Goal: Transaction & Acquisition: Purchase product/service

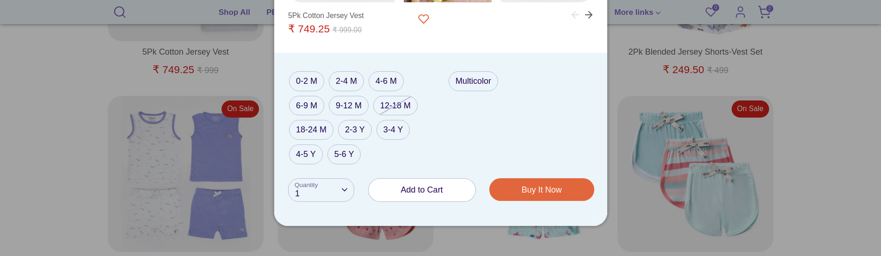
scroll to position [474, 0]
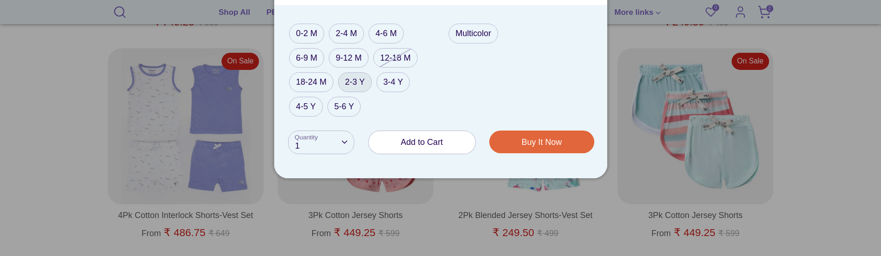
click at [349, 86] on label "2-3 Y" at bounding box center [355, 82] width 34 height 20
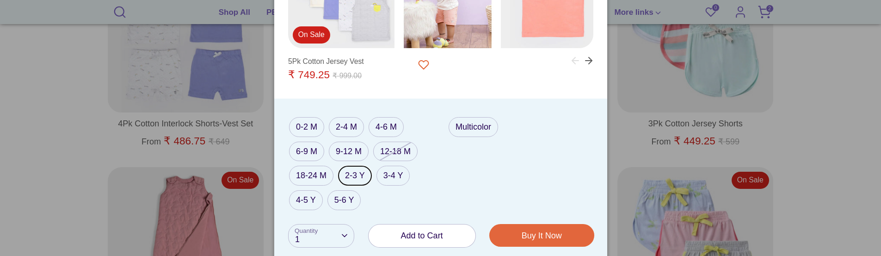
scroll to position [567, 0]
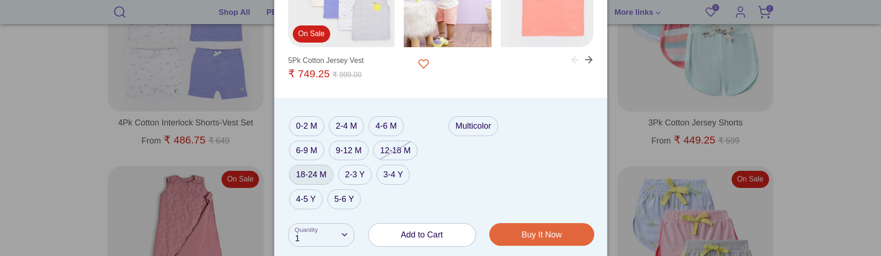
click at [308, 176] on label "18-24 M" at bounding box center [311, 175] width 44 height 20
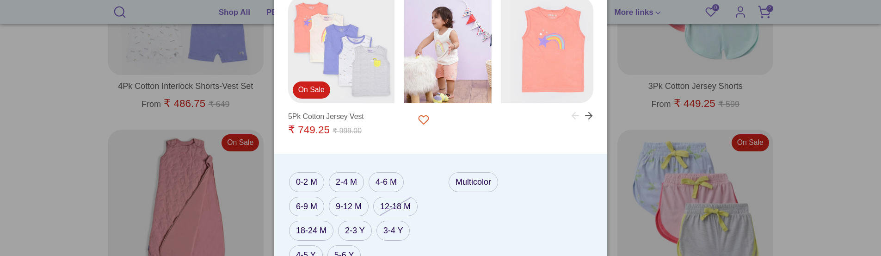
scroll to position [659, 0]
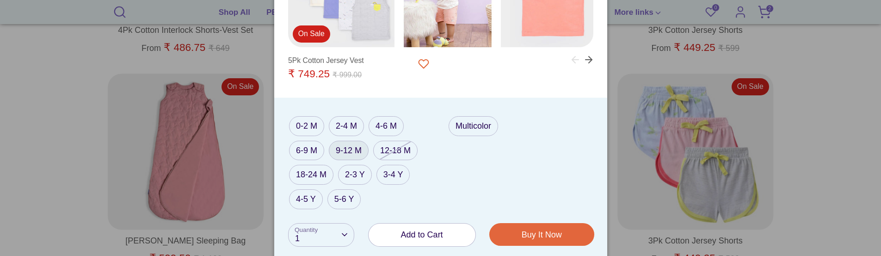
click at [346, 154] on label "9-12 M" at bounding box center [349, 151] width 40 height 20
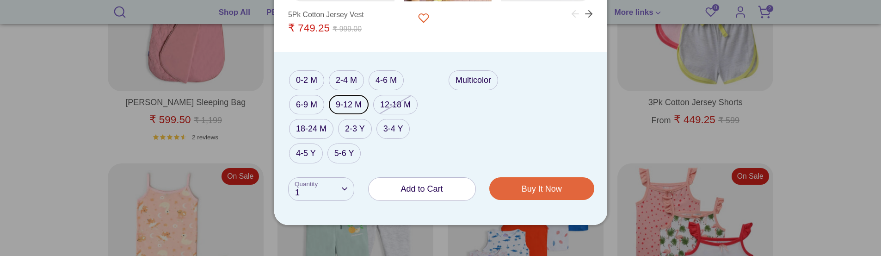
scroll to position [798, 0]
click at [300, 84] on label "0-2 M" at bounding box center [306, 80] width 35 height 20
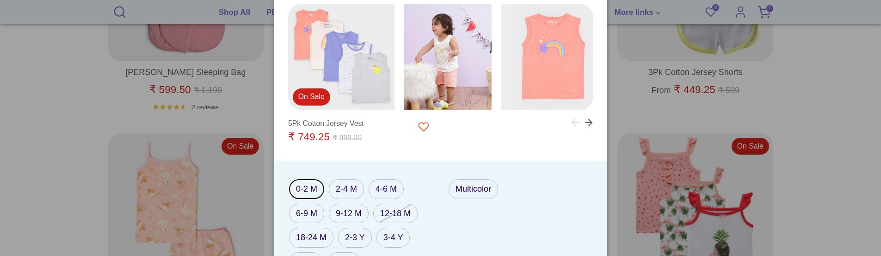
scroll to position [844, 0]
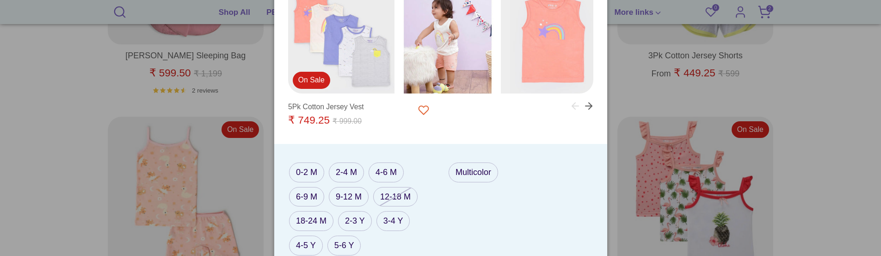
click at [327, 107] on div "5Pk Cotton Jersey Vest" at bounding box center [326, 106] width 76 height 13
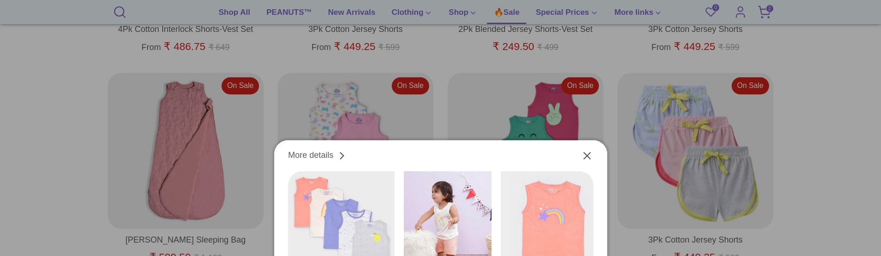
scroll to position [659, 0]
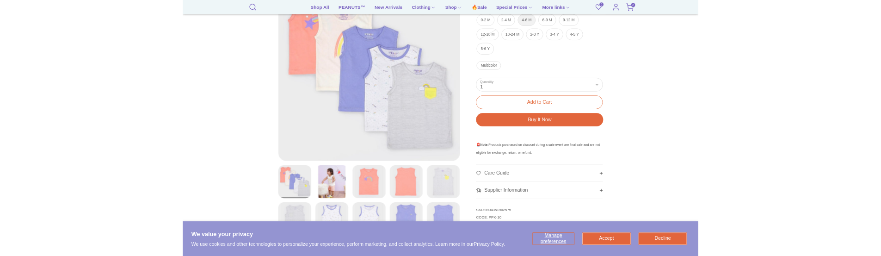
scroll to position [164, 0]
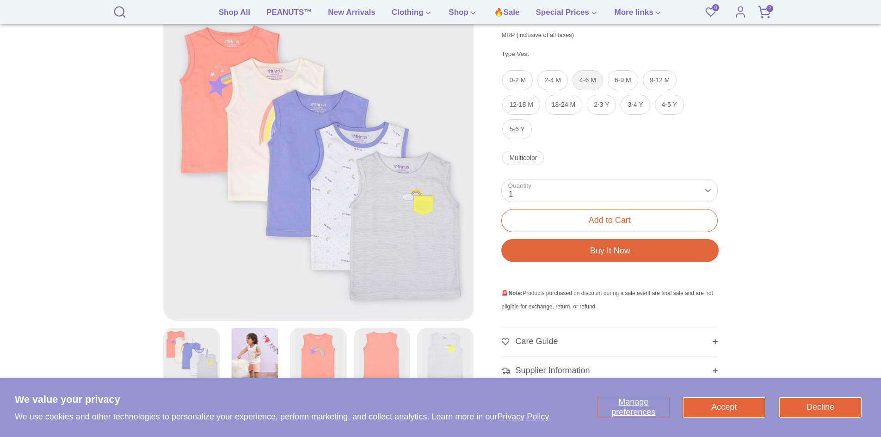
click at [589, 81] on label "4-6 M" at bounding box center [587, 80] width 31 height 20
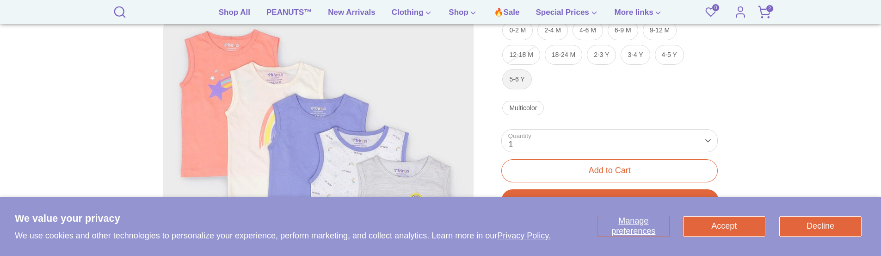
scroll to position [210, 0]
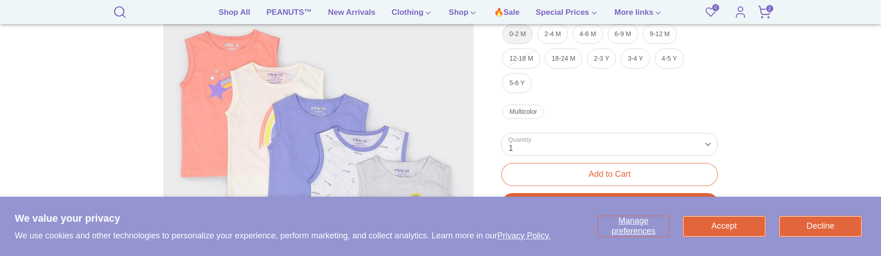
click at [516, 38] on label "0-2 M" at bounding box center [517, 34] width 31 height 20
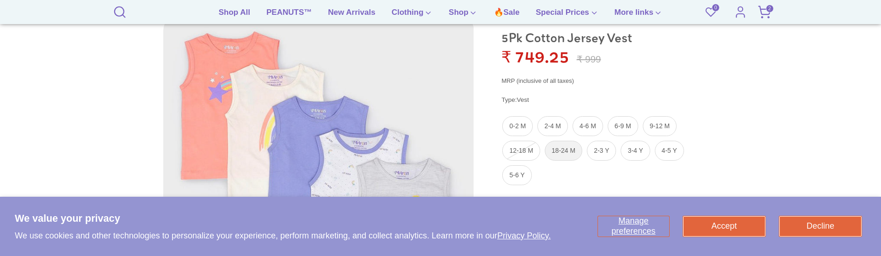
scroll to position [118, 0]
click at [551, 129] on label "2-4 M" at bounding box center [552, 127] width 31 height 20
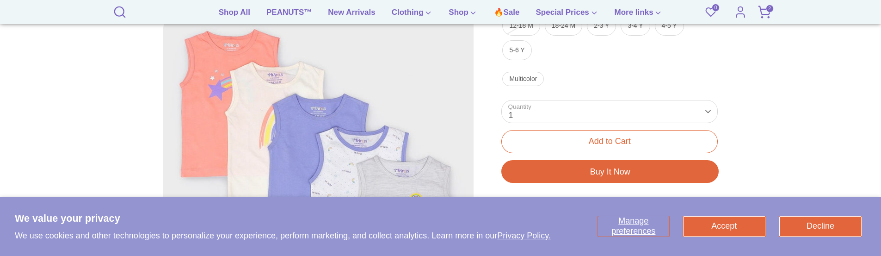
scroll to position [257, 0]
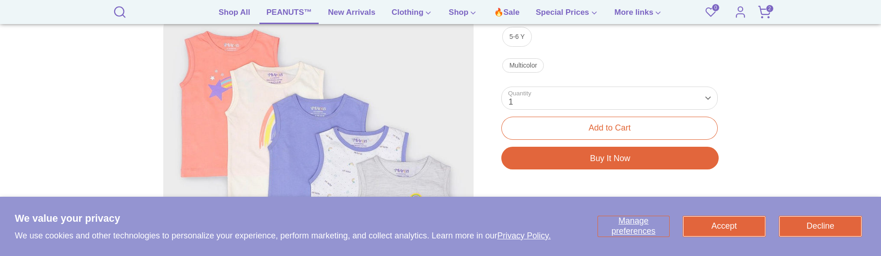
click at [287, 13] on link "PEANUTS™" at bounding box center [288, 15] width 59 height 18
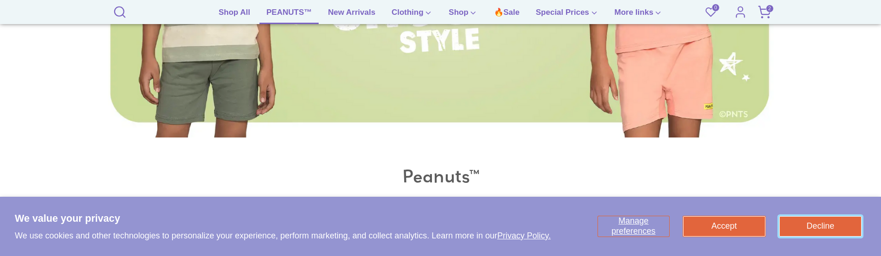
click at [802, 222] on button "Decline" at bounding box center [820, 226] width 82 height 20
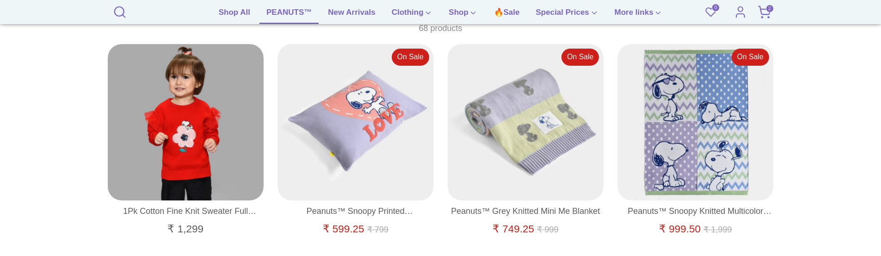
scroll to position [580, 0]
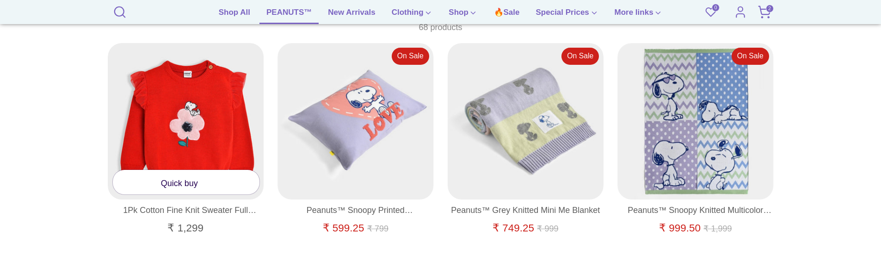
click at [187, 184] on link "Quick buy" at bounding box center [186, 182] width 147 height 25
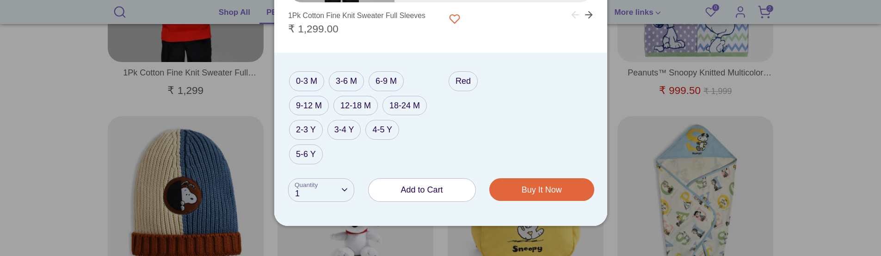
scroll to position [719, 0]
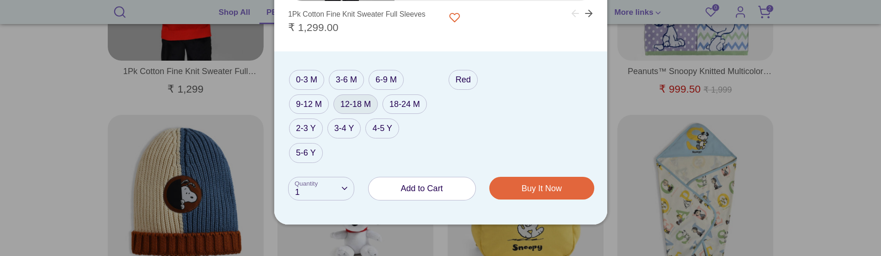
click at [353, 105] on label "12-18 M" at bounding box center [355, 104] width 44 height 20
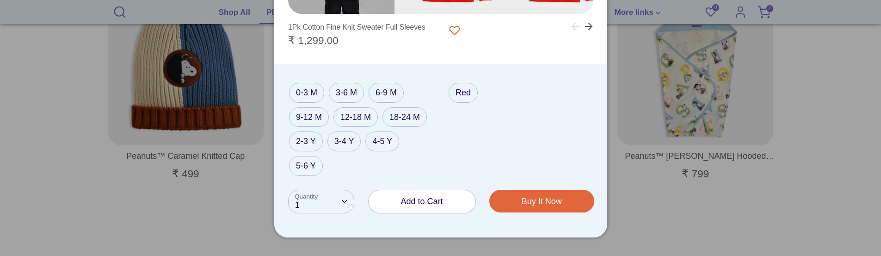
scroll to position [857, 0]
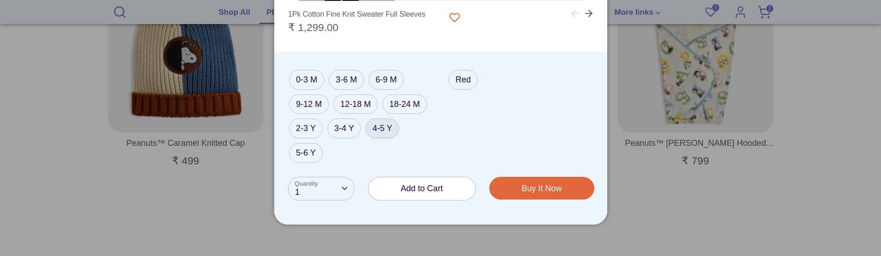
click at [383, 135] on label "4-5 Y" at bounding box center [382, 128] width 34 height 20
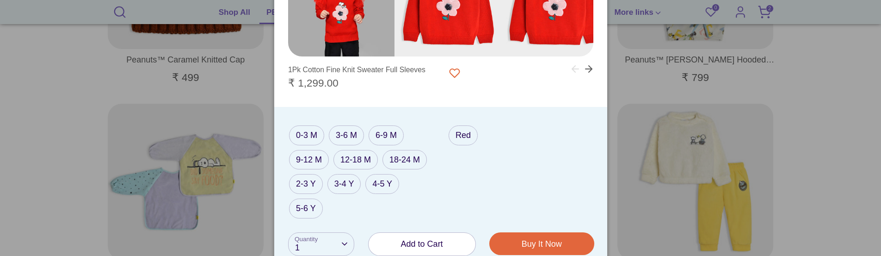
scroll to position [950, 0]
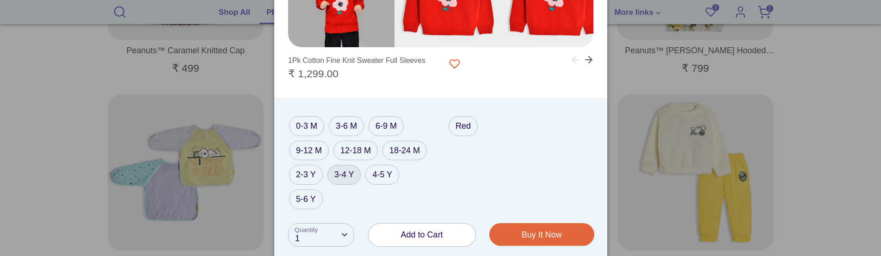
click at [341, 175] on label "3-4 Y" at bounding box center [344, 175] width 34 height 20
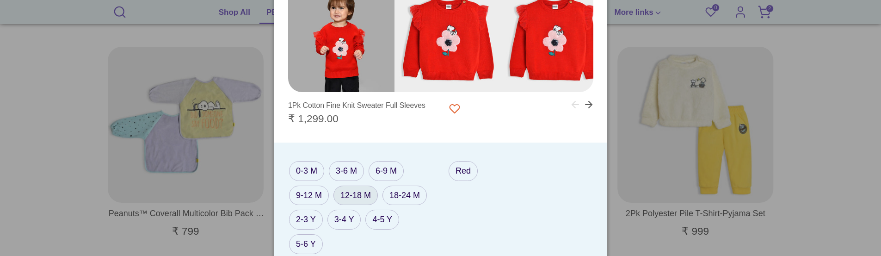
scroll to position [1042, 0]
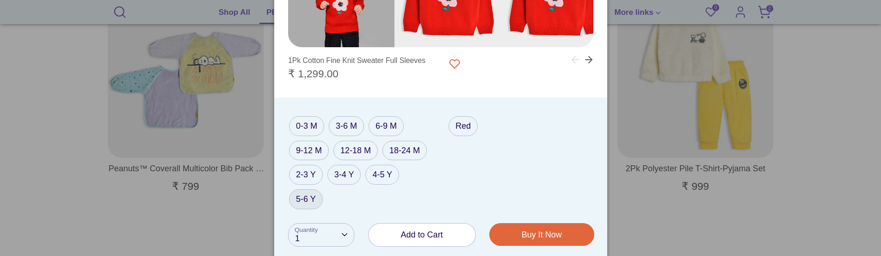
click at [298, 197] on label "5-6 Y" at bounding box center [306, 199] width 34 height 20
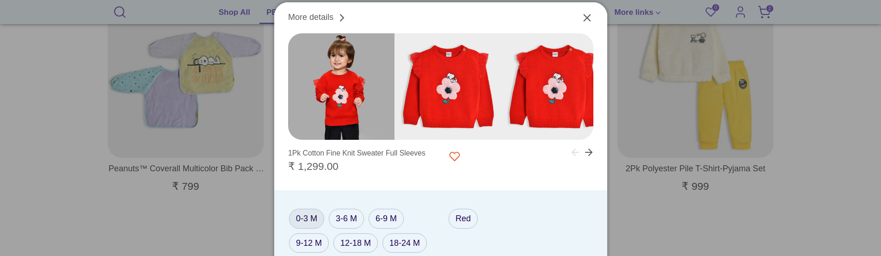
click at [306, 220] on label "0-3 M" at bounding box center [306, 219] width 35 height 20
click at [405, 246] on label "18-24 M" at bounding box center [404, 243] width 44 height 20
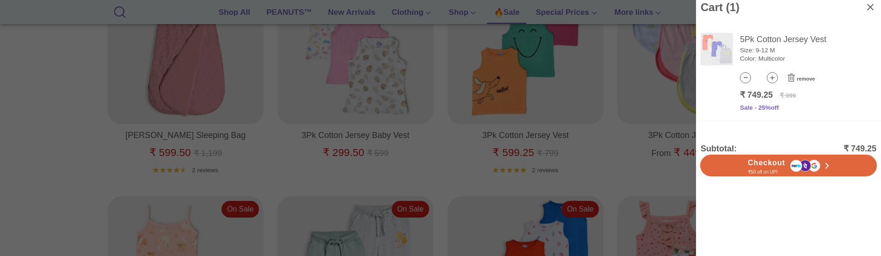
scroll to position [765, 0]
